Goal: Information Seeking & Learning: Learn about a topic

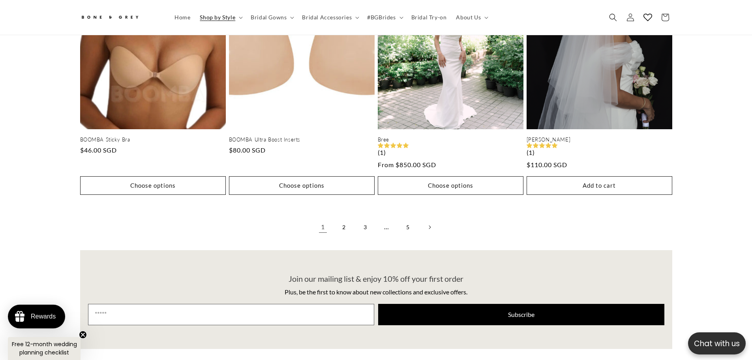
scroll to position [1615, 0]
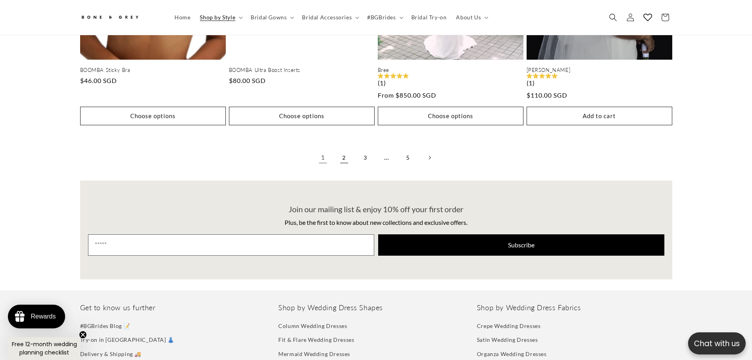
click at [346, 157] on link "2" at bounding box center [344, 157] width 17 height 17
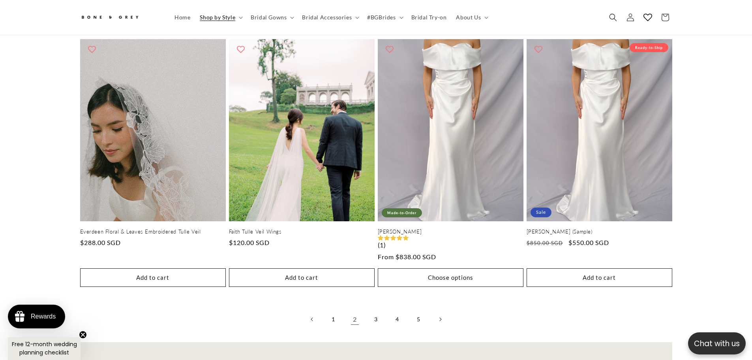
scroll to position [1615, 0]
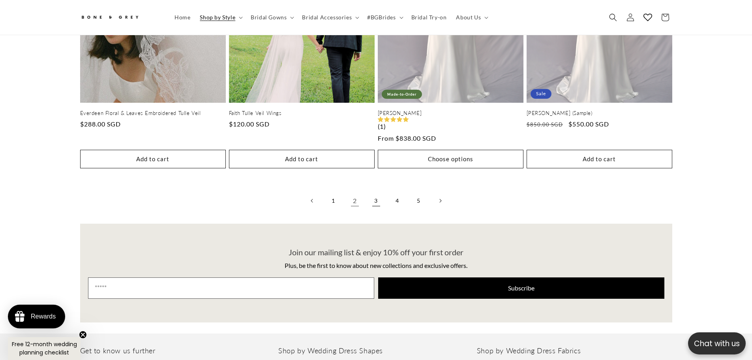
click at [374, 199] on link "3" at bounding box center [376, 200] width 17 height 17
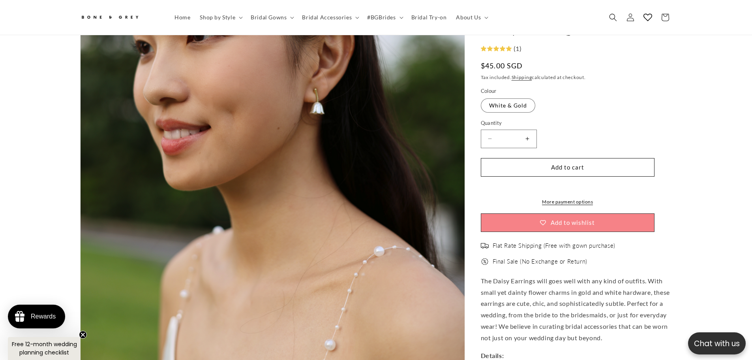
scroll to position [272, 0]
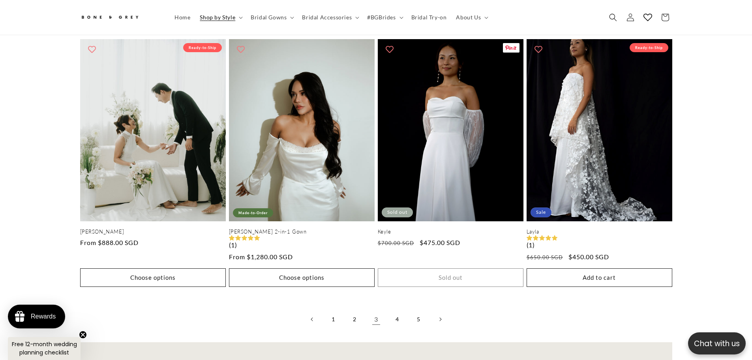
scroll to position [0, 434]
click at [401, 310] on link "4" at bounding box center [397, 318] width 17 height 17
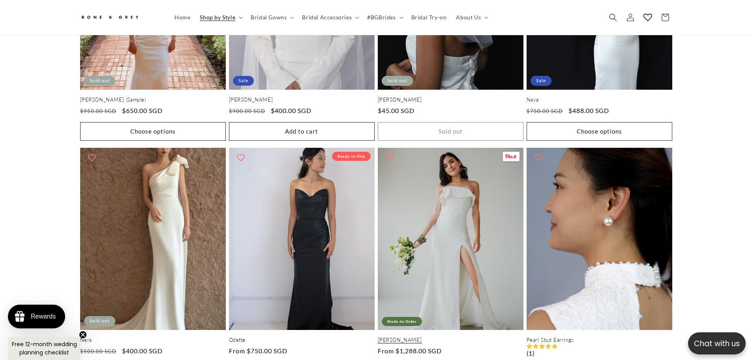
scroll to position [0, 217]
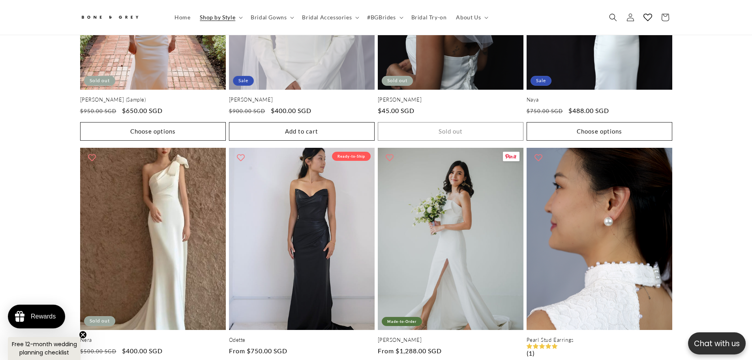
drag, startPoint x: 466, startPoint y: 208, endPoint x: 703, endPoint y: 178, distance: 238.4
click at [703, 178] on div "Leah 2-in-1 Gown Made-to-Order Leah 2-in-1 Gown (1) Regular price From $1,350.0…" at bounding box center [376, 172] width 752 height 1547
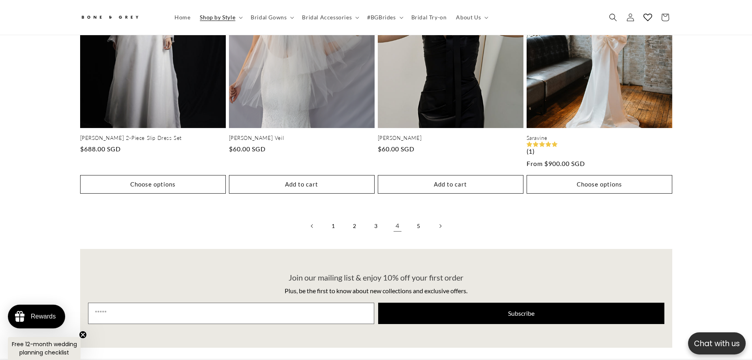
scroll to position [0, 0]
click at [420, 219] on link "5" at bounding box center [418, 225] width 17 height 17
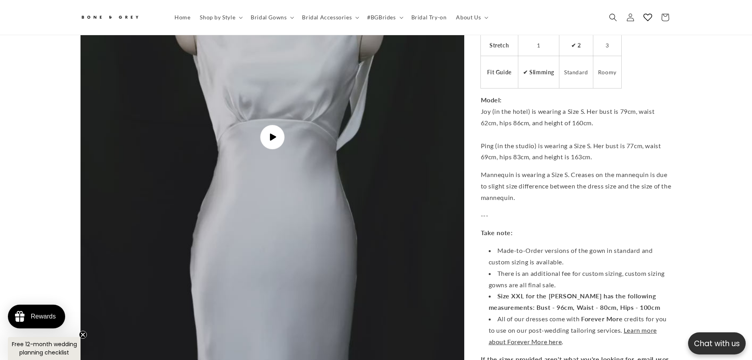
scroll to position [2878, 0]
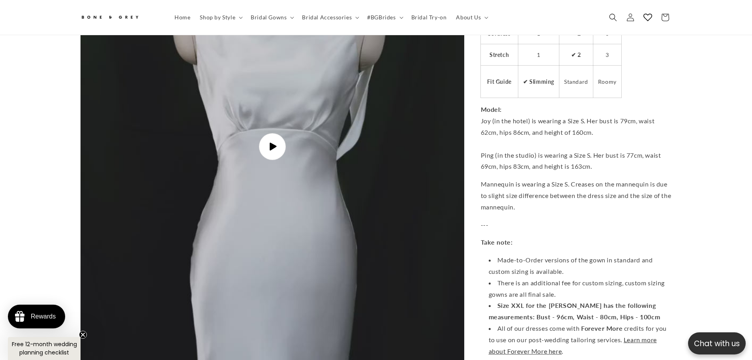
click at [265, 141] on span "Play video" at bounding box center [272, 146] width 27 height 27
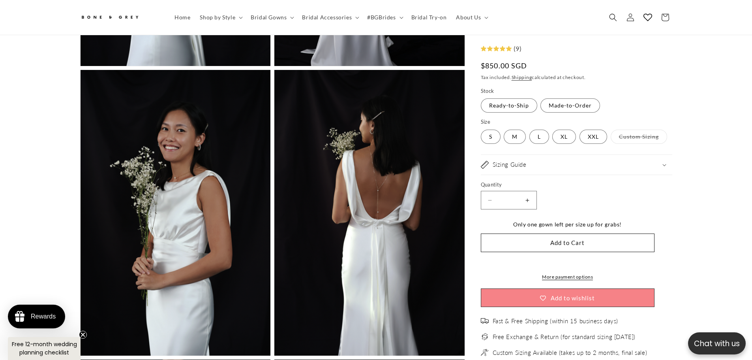
scroll to position [0, 0]
click at [509, 132] on label "M Variant sold out or unavailable" at bounding box center [515, 137] width 22 height 14
click at [536, 140] on label "L Variant sold out or unavailable" at bounding box center [540, 137] width 20 height 14
click at [496, 133] on label "S Variant sold out or unavailable" at bounding box center [491, 137] width 20 height 14
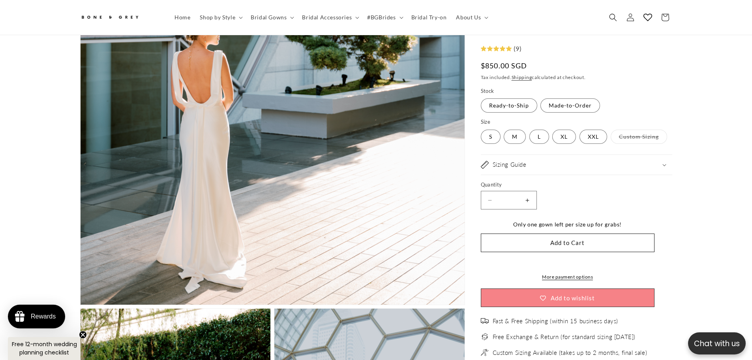
scroll to position [272, 0]
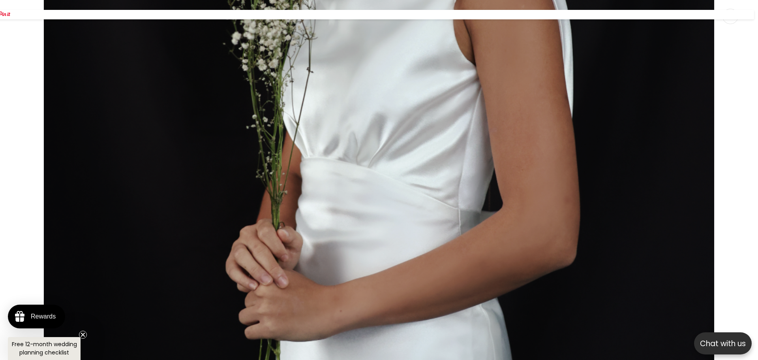
scroll to position [7076, 0]
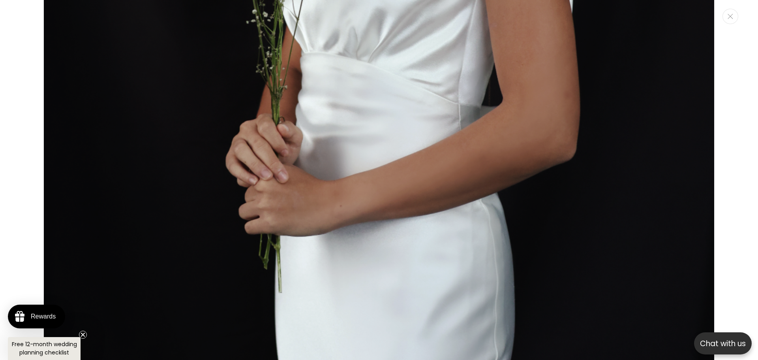
click at [17, 74] on div "Media gallery" at bounding box center [379, 180] width 758 height 360
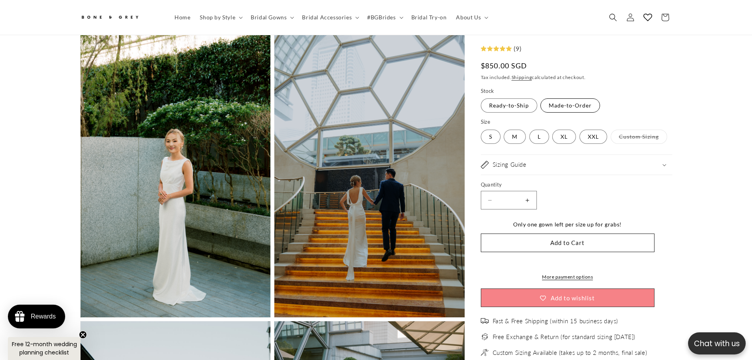
scroll to position [0, 217]
click at [587, 105] on label "Made-to-Order Variant sold out or unavailable" at bounding box center [571, 106] width 60 height 14
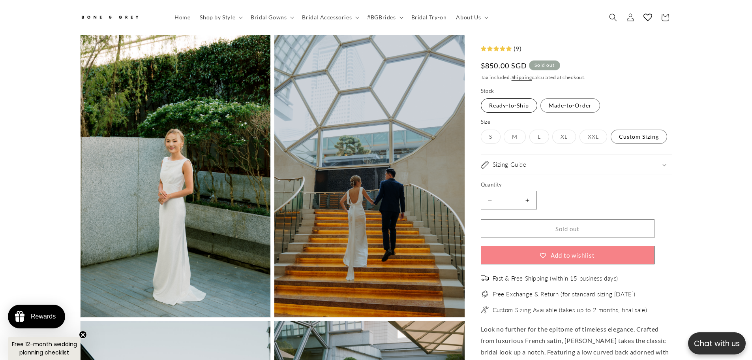
click at [517, 104] on label "Ready-to-Ship Variant sold out or unavailable" at bounding box center [509, 106] width 56 height 14
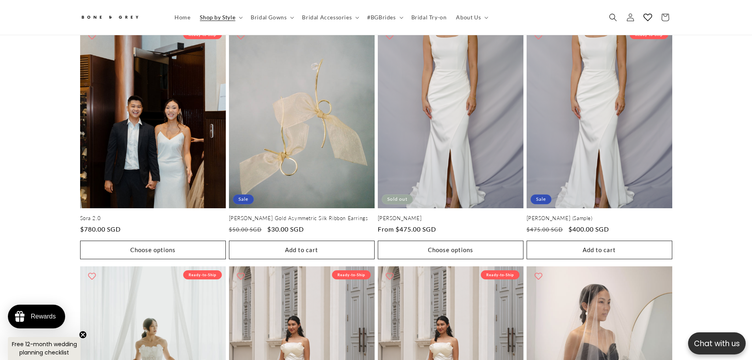
scroll to position [0, 217]
drag, startPoint x: 501, startPoint y: 126, endPoint x: 721, endPoint y: 115, distance: 220.2
click at [721, 115] on div "Saravine (Sample) Sale Ready-to-Ship Saravine (Sample) (1) Regular price $630.0…" at bounding box center [376, 276] width 752 height 1518
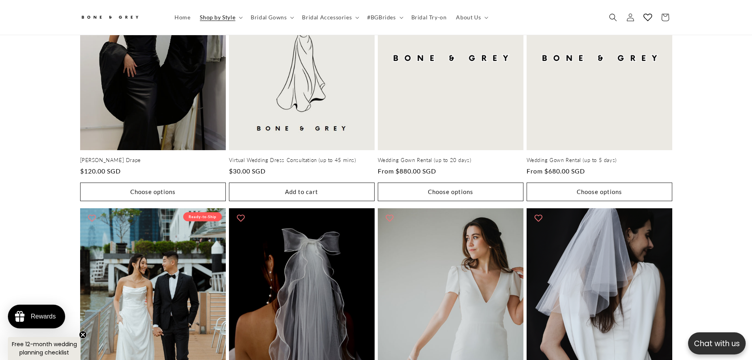
scroll to position [0, 0]
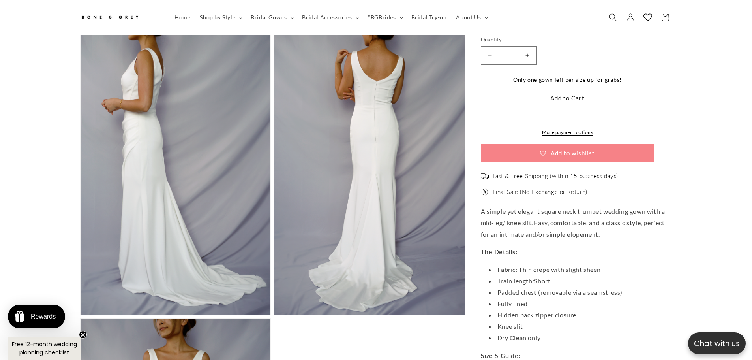
scroll to position [627, 0]
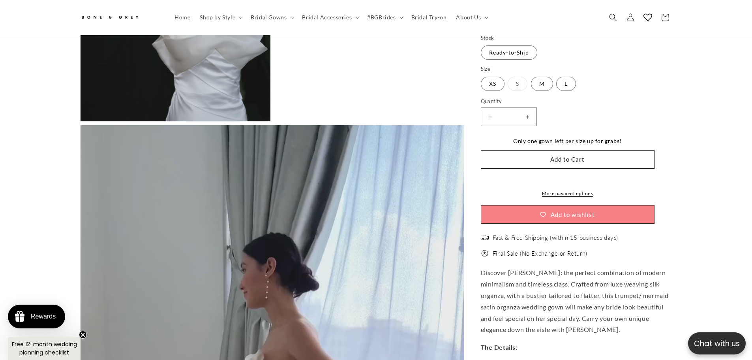
scroll to position [2286, 0]
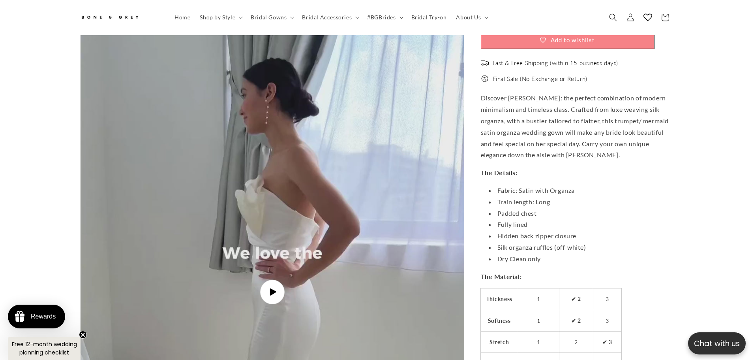
click at [259, 295] on img "Gallery Viewer" at bounding box center [273, 292] width 384 height 682
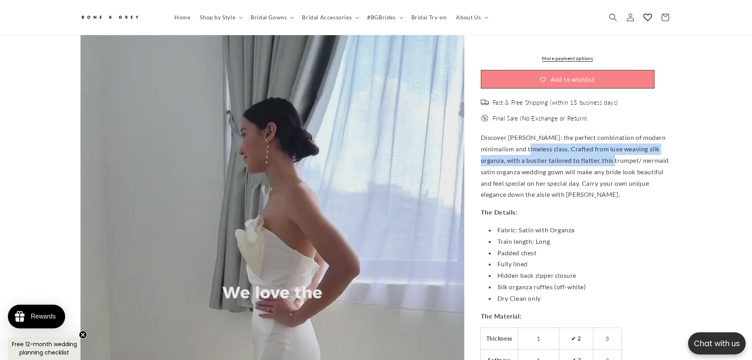
scroll to position [0, 0]
drag, startPoint x: 522, startPoint y: 142, endPoint x: 620, endPoint y: 167, distance: 101.5
click at [620, 167] on p "Discover Vera: the perfect combination of modern minimalism and timeless class.…" at bounding box center [577, 166] width 192 height 68
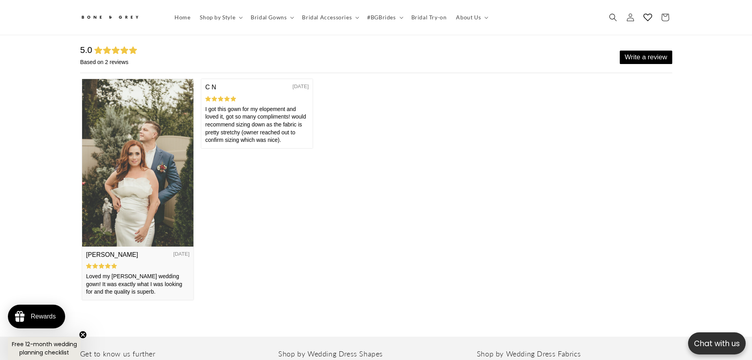
click at [129, 171] on img at bounding box center [137, 162] width 111 height 167
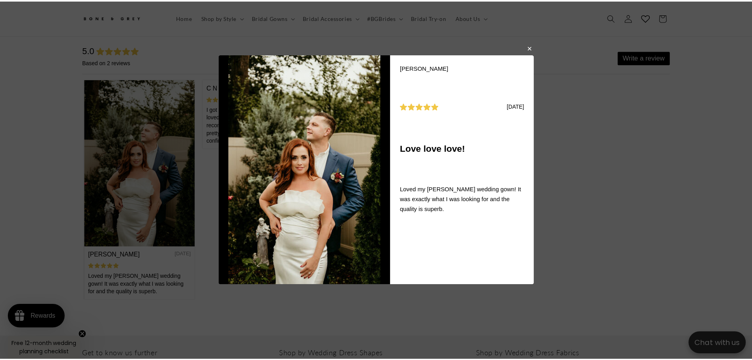
scroll to position [0, 217]
drag, startPoint x: 534, startPoint y: 51, endPoint x: 443, endPoint y: 37, distance: 92.4
click at [534, 51] on button "button" at bounding box center [533, 47] width 5 height 9
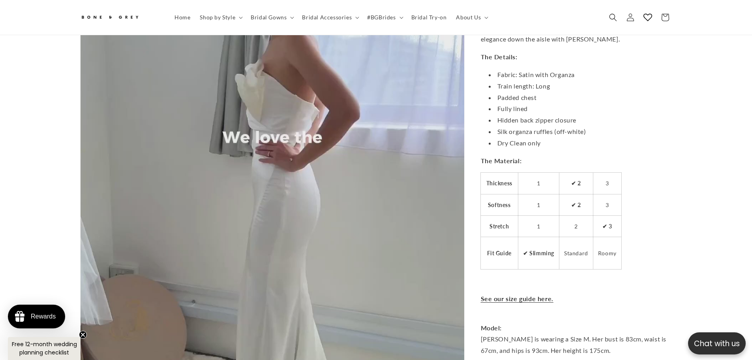
scroll to position [2405, 0]
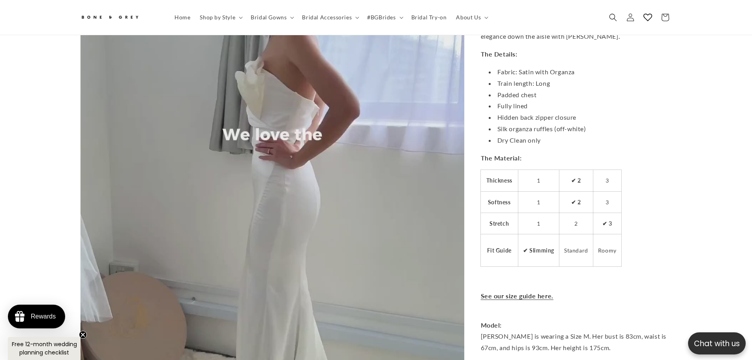
click at [263, 171] on video "Vera Satin Trumpet Fit n Flare Wedding Dress with Organza | Bone and Grey Brida…" at bounding box center [273, 173] width 384 height 682
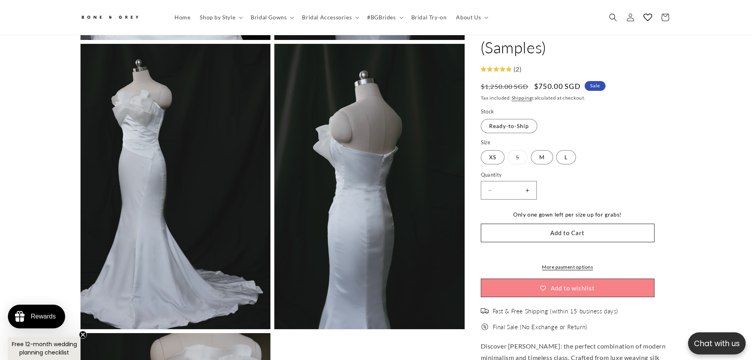
scroll to position [1773, 0]
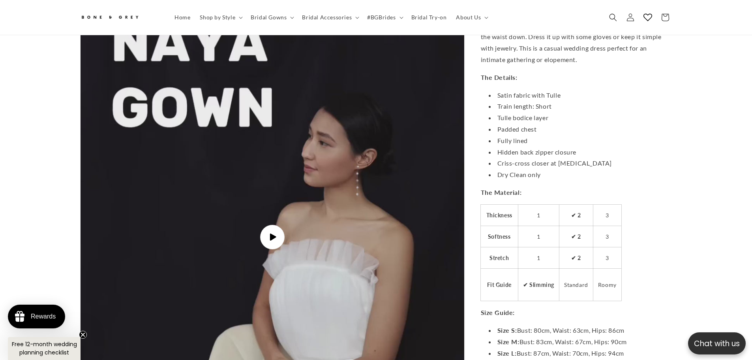
scroll to position [1970, 0]
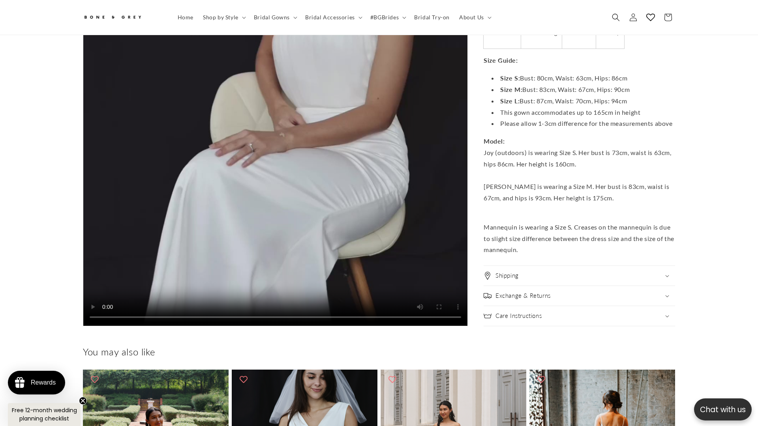
scroll to position [0, 0]
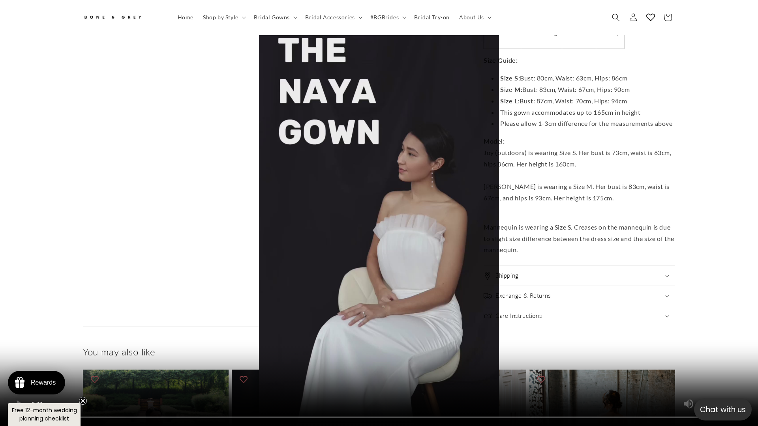
click at [472, 118] on video "Naya Strapless Satin Column Wedding Dress | Bone and Grey Bridal | Minimal affo…" at bounding box center [379, 213] width 758 height 426
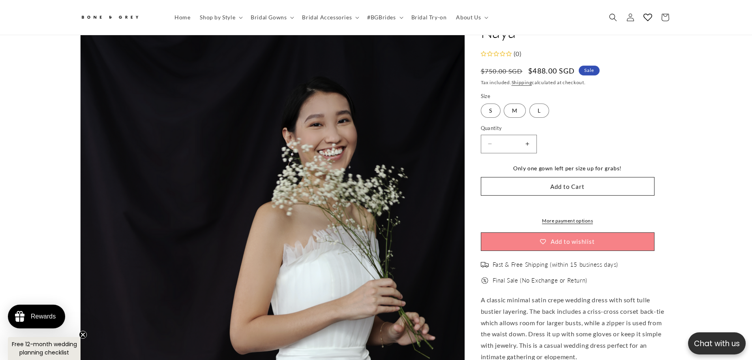
scroll to position [39, 0]
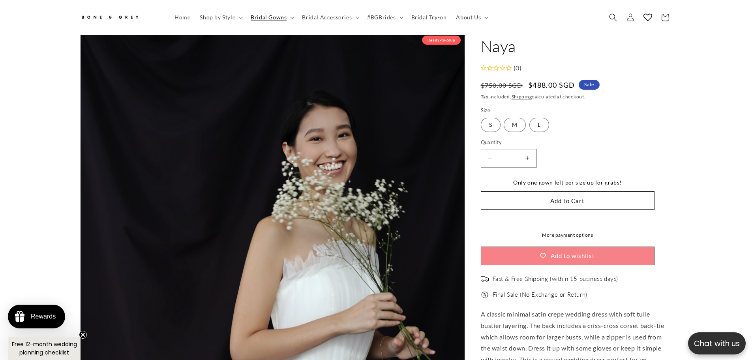
click at [289, 18] on summary "Bridal Gowns" at bounding box center [271, 17] width 51 height 17
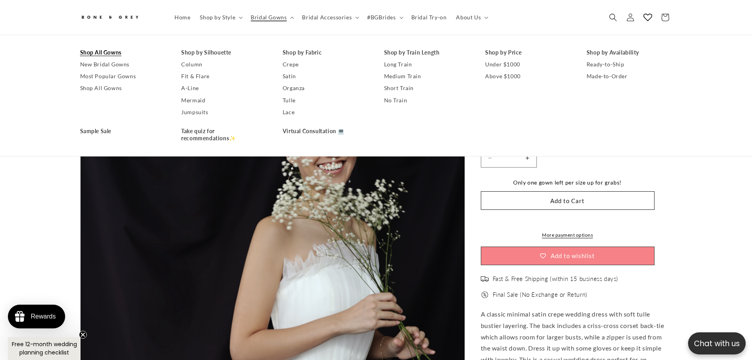
click at [96, 51] on link "Shop All Gowns" at bounding box center [123, 53] width 86 height 12
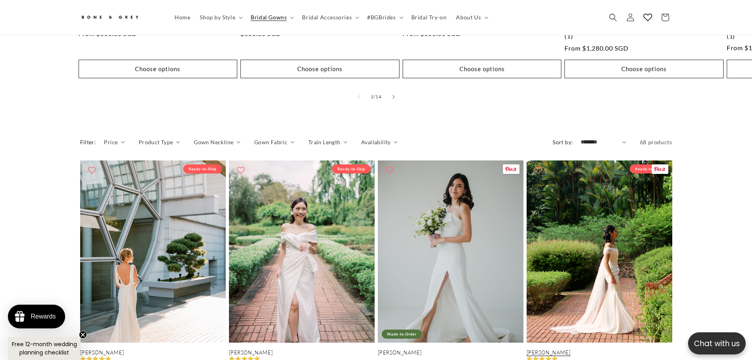
scroll to position [0, 434]
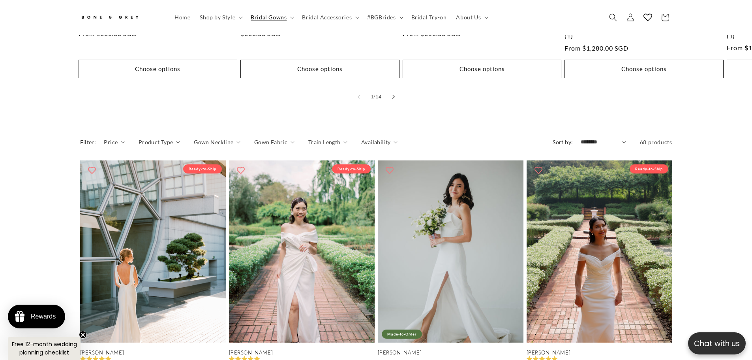
click at [392, 94] on icon "Slide right" at bounding box center [393, 96] width 3 height 4
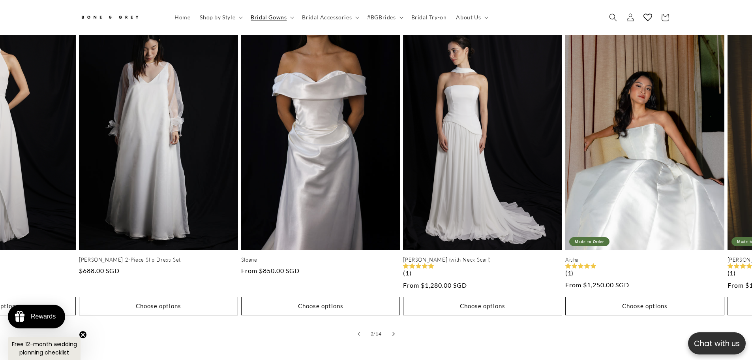
scroll to position [0, 0]
click at [391, 329] on button "Slide right" at bounding box center [393, 333] width 17 height 17
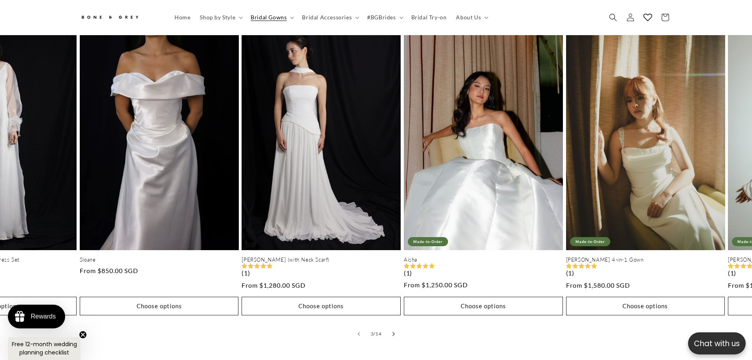
click at [391, 329] on button "Slide right" at bounding box center [393, 333] width 17 height 17
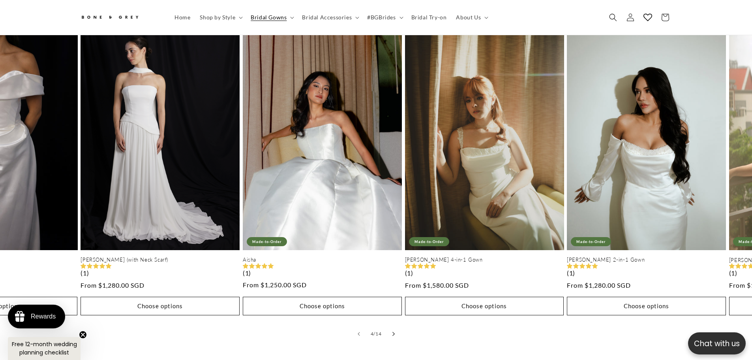
click at [391, 329] on button "Slide right" at bounding box center [393, 333] width 17 height 17
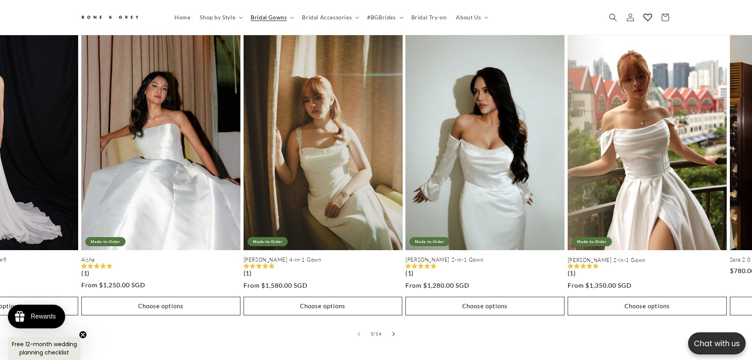
click at [391, 329] on button "Slide right" at bounding box center [393, 333] width 17 height 17
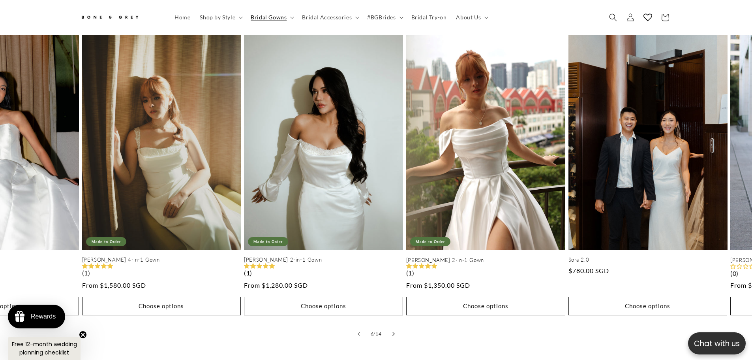
click at [391, 329] on button "Slide right" at bounding box center [393, 333] width 17 height 17
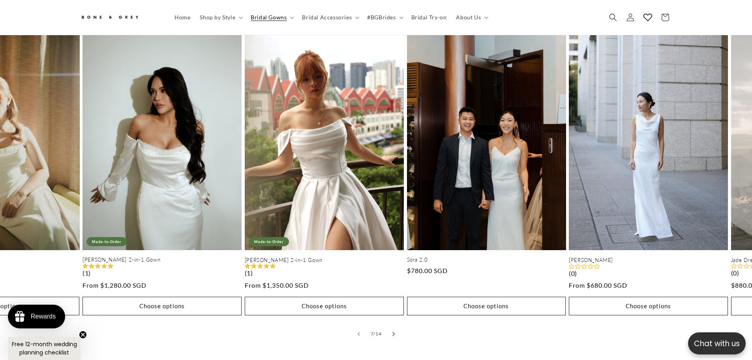
click at [391, 329] on button "Slide right" at bounding box center [393, 333] width 17 height 17
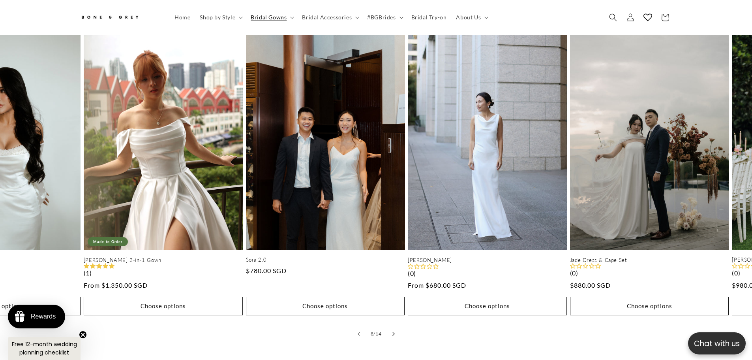
click at [391, 329] on button "Slide right" at bounding box center [393, 333] width 17 height 17
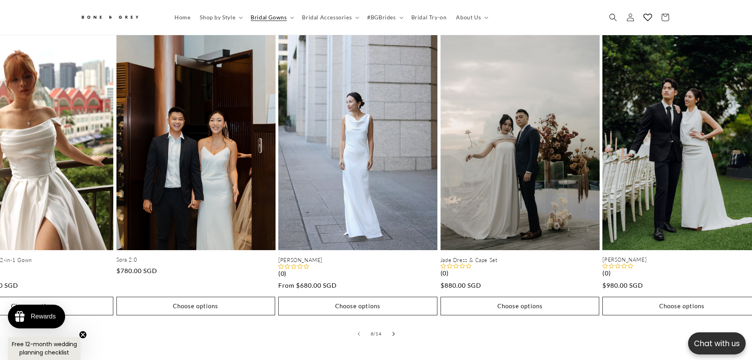
scroll to position [0, 1291]
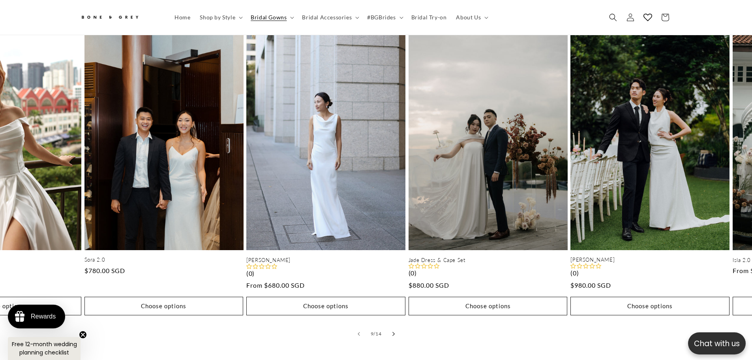
click at [391, 329] on button "Slide right" at bounding box center [393, 333] width 17 height 17
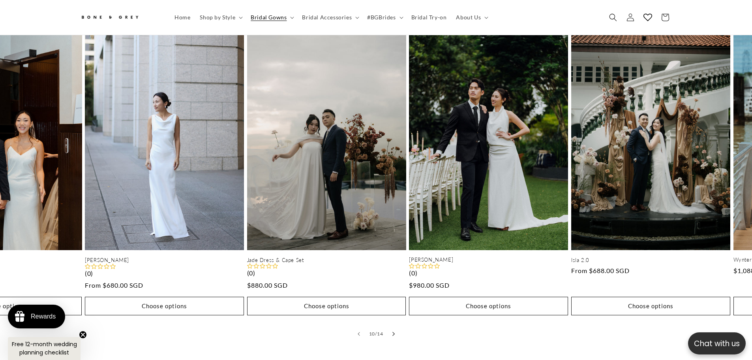
click at [391, 329] on button "Slide right" at bounding box center [393, 333] width 17 height 17
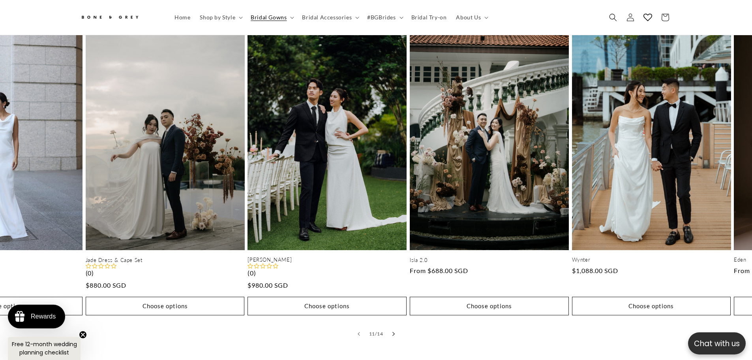
scroll to position [0, 434]
click at [398, 325] on button "Slide right" at bounding box center [393, 333] width 17 height 17
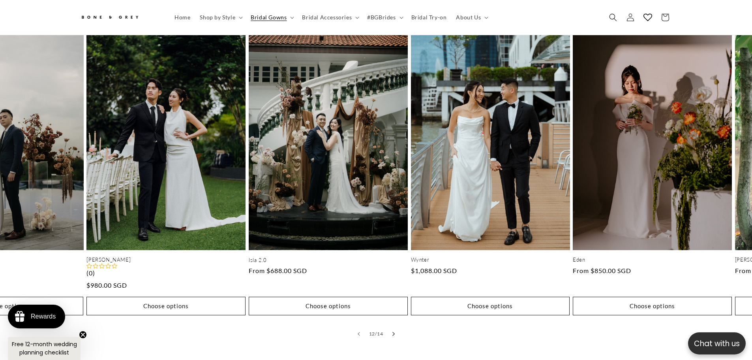
click at [398, 325] on button "Slide right" at bounding box center [393, 333] width 17 height 17
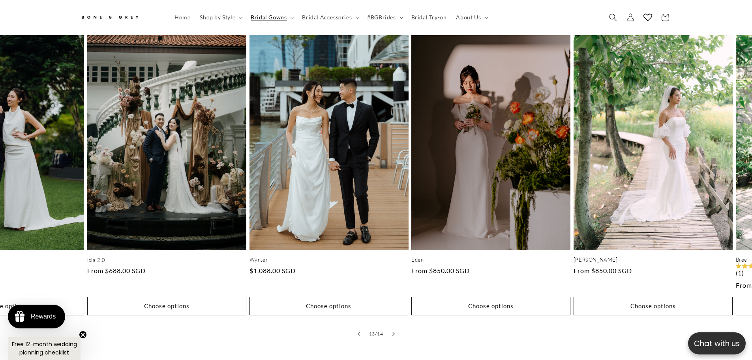
click at [398, 325] on button "Slide right" at bounding box center [393, 333] width 17 height 17
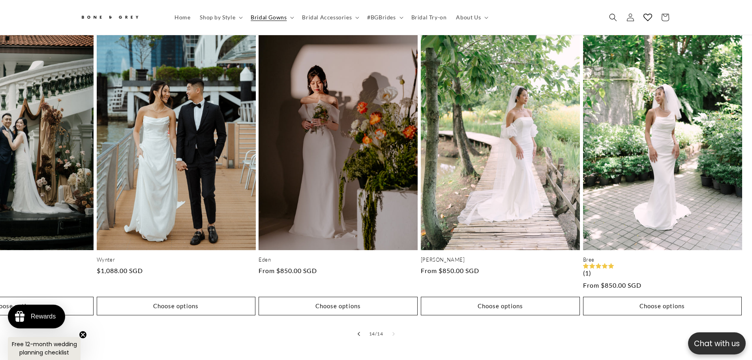
click at [359, 329] on button "Slide left" at bounding box center [358, 333] width 17 height 17
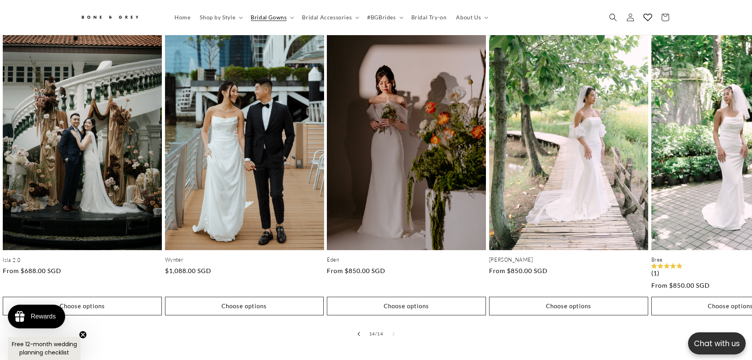
click at [359, 329] on button "Slide left" at bounding box center [358, 333] width 17 height 17
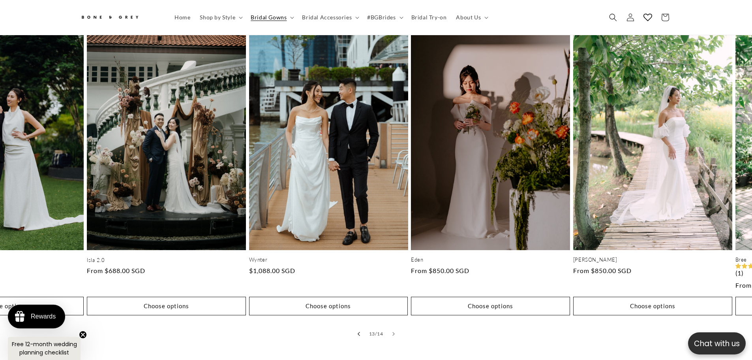
click at [359, 329] on button "Slide left" at bounding box center [358, 333] width 17 height 17
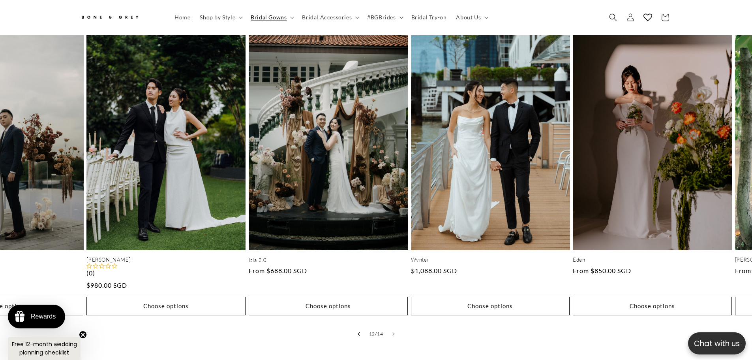
click at [359, 329] on button "Slide left" at bounding box center [358, 333] width 17 height 17
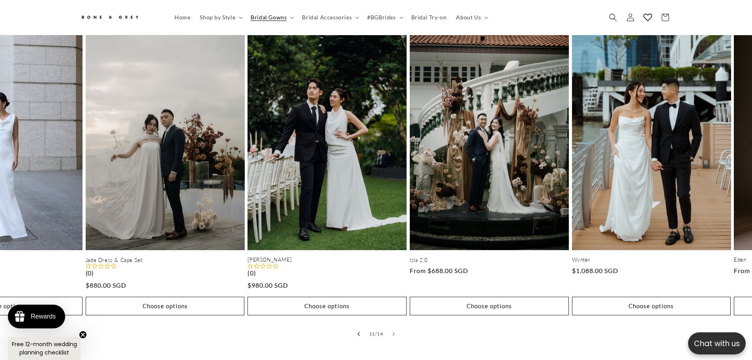
click at [359, 329] on button "Slide left" at bounding box center [358, 333] width 17 height 17
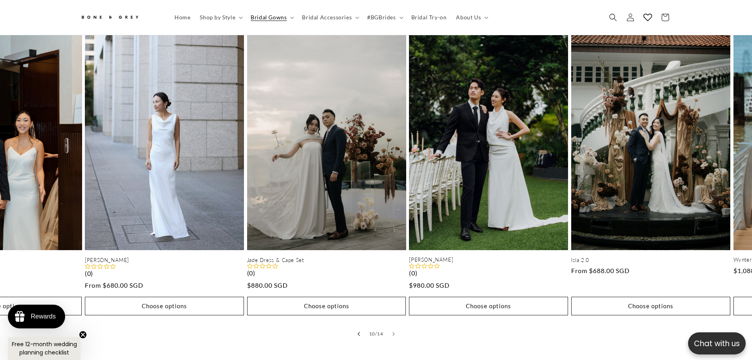
click at [359, 329] on button "Slide left" at bounding box center [358, 333] width 17 height 17
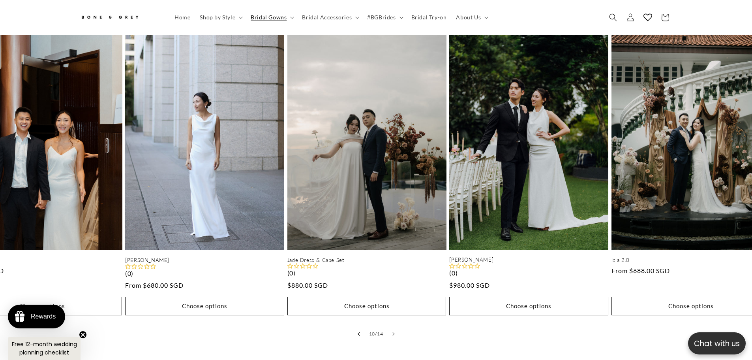
scroll to position [0, 0]
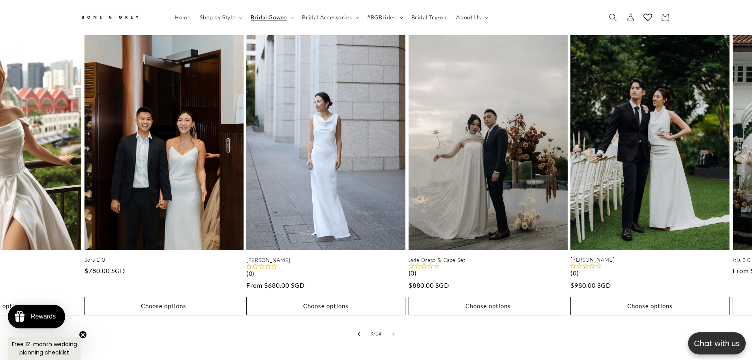
click at [359, 329] on button "Slide left" at bounding box center [358, 333] width 17 height 17
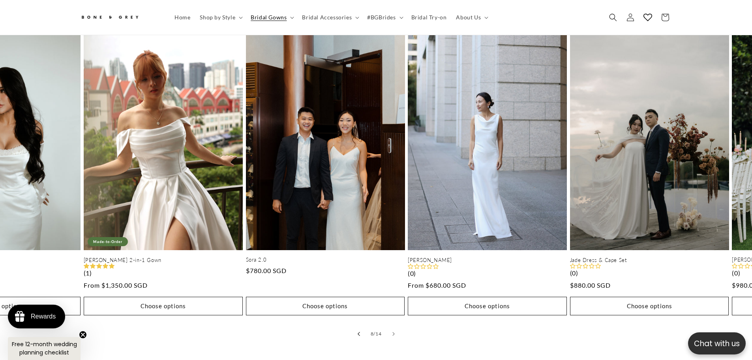
click at [359, 329] on button "Slide left" at bounding box center [358, 333] width 17 height 17
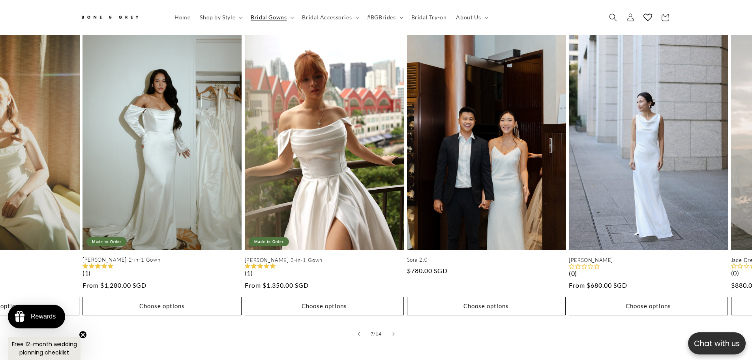
scroll to position [0, 217]
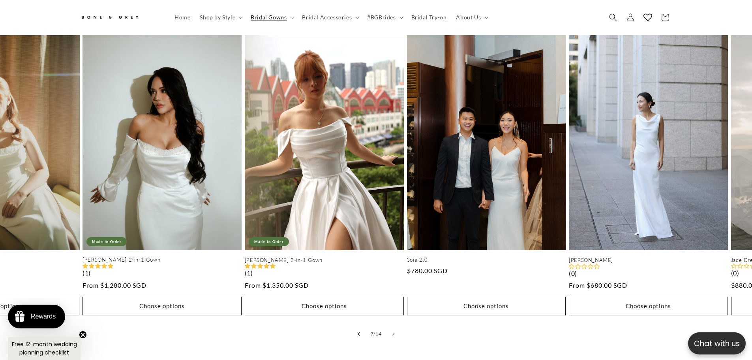
click at [357, 328] on button "Slide left" at bounding box center [358, 333] width 17 height 17
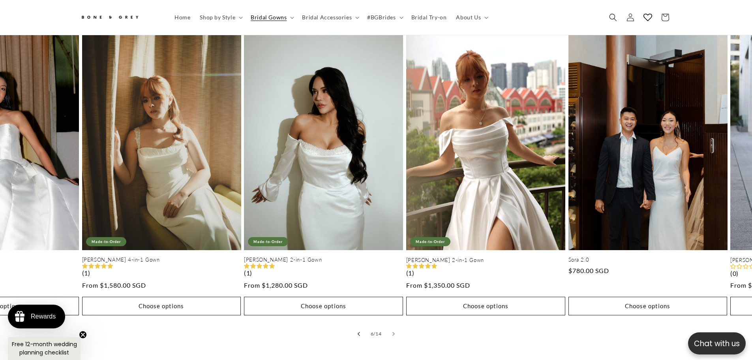
click at [357, 331] on icon "Slide left" at bounding box center [358, 333] width 3 height 4
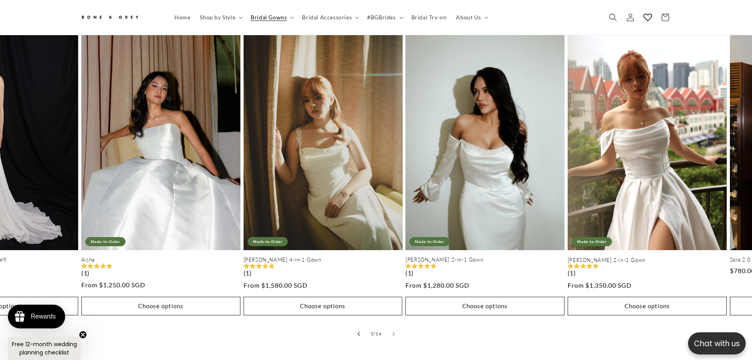
click at [357, 331] on icon "Slide left" at bounding box center [358, 333] width 3 height 4
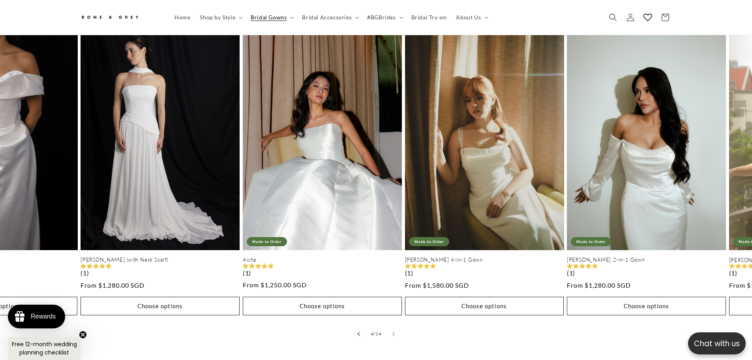
click at [357, 331] on icon "Slide left" at bounding box center [358, 333] width 3 height 4
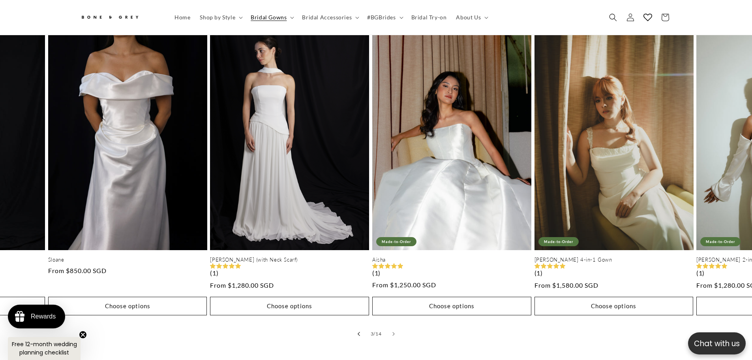
scroll to position [0, 323]
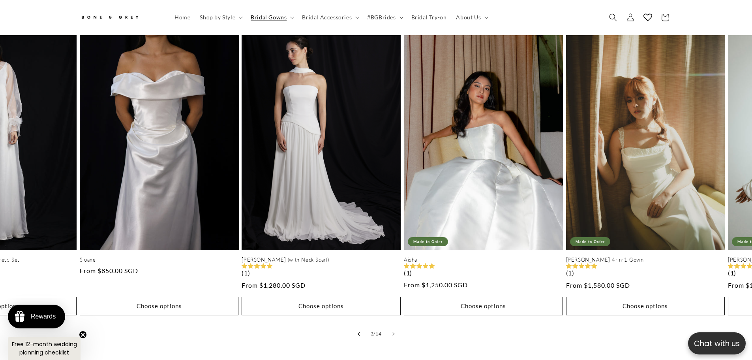
click at [357, 331] on icon "Slide left" at bounding box center [358, 333] width 3 height 4
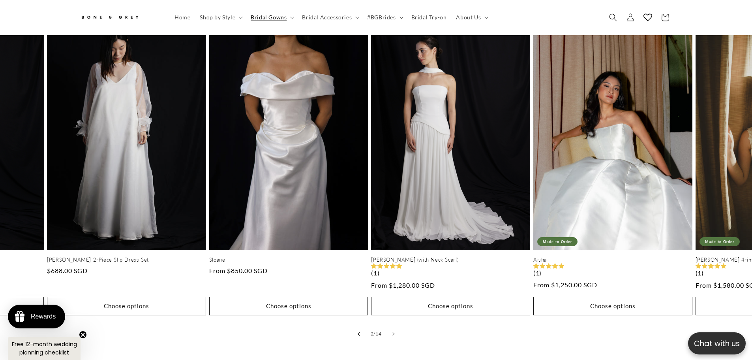
scroll to position [0, 162]
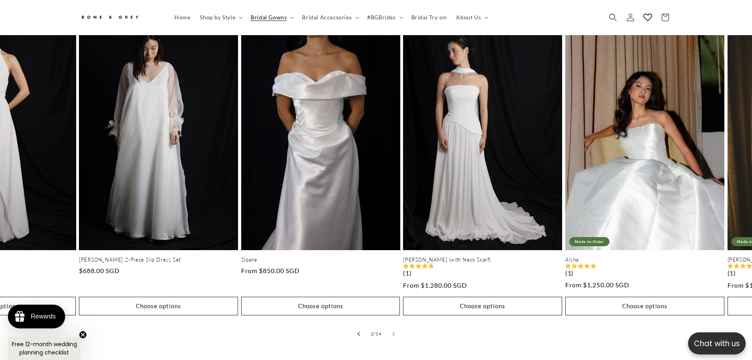
click at [360, 331] on icon "Slide left" at bounding box center [358, 333] width 3 height 4
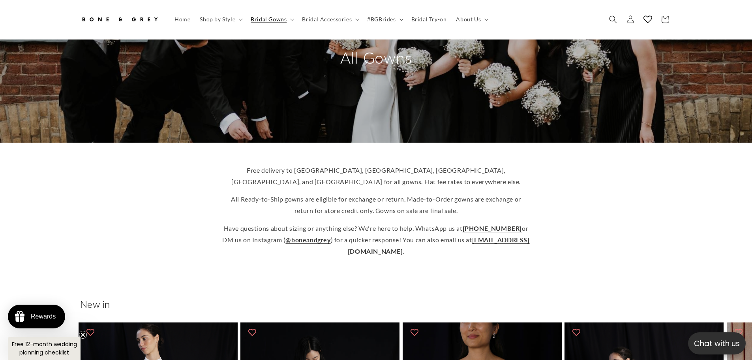
scroll to position [0, 0]
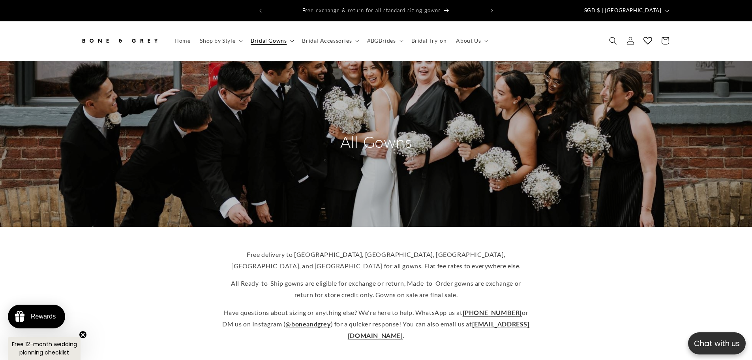
click at [292, 40] on icon at bounding box center [292, 41] width 4 height 2
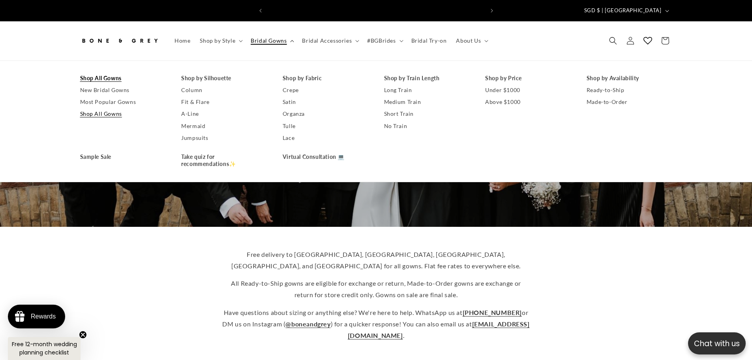
scroll to position [0, 434]
click at [96, 151] on link "Sample Sale" at bounding box center [123, 157] width 86 height 12
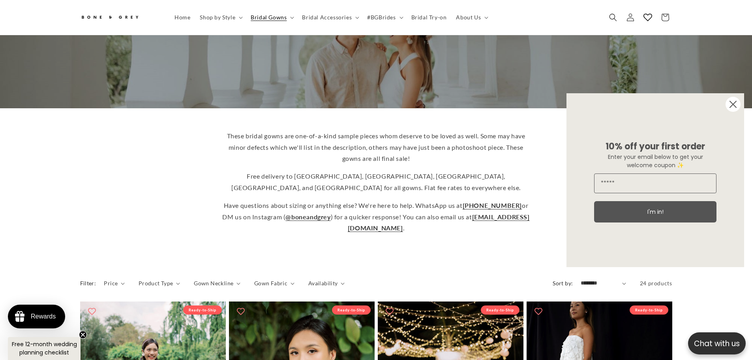
scroll to position [0, 217]
click at [731, 103] on circle "Close dialog" at bounding box center [733, 104] width 15 height 15
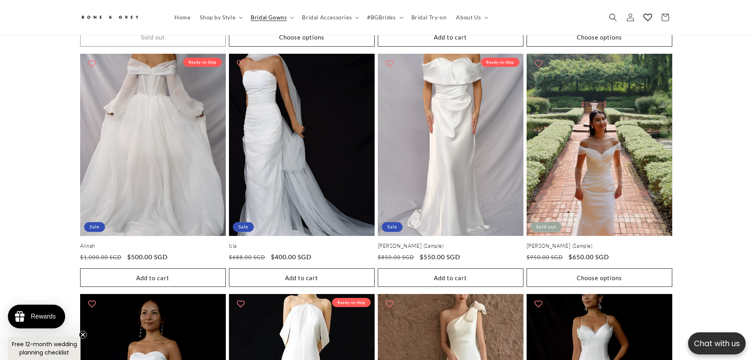
scroll to position [1259, 0]
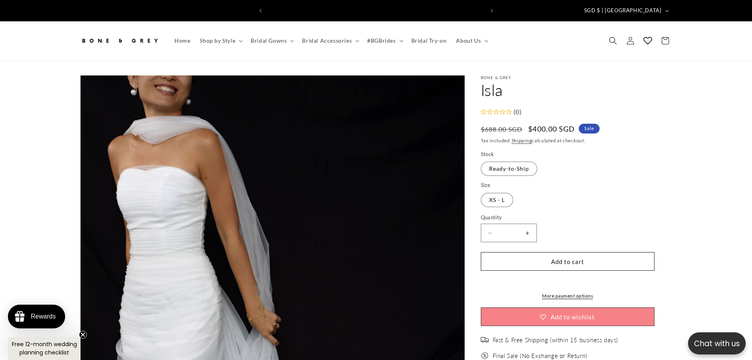
scroll to position [0, 217]
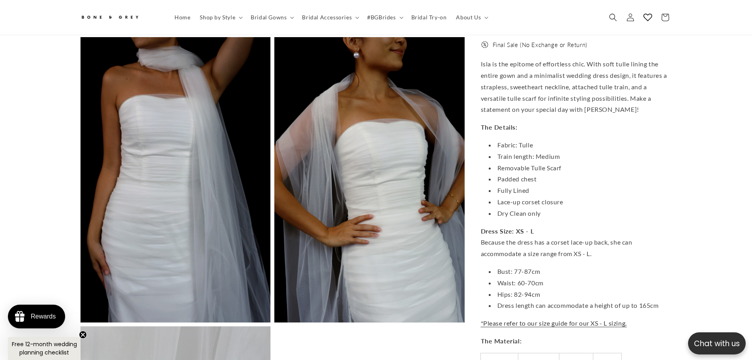
scroll to position [1338, 0]
